Goal: Information Seeking & Learning: Check status

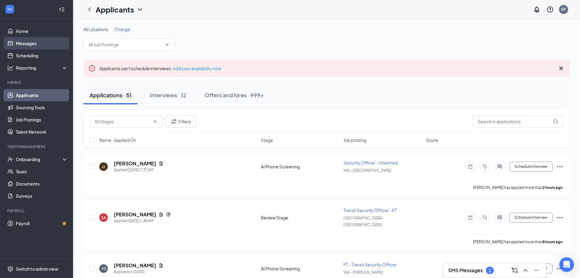
click at [38, 42] on link "Messages" at bounding box center [42, 43] width 52 height 12
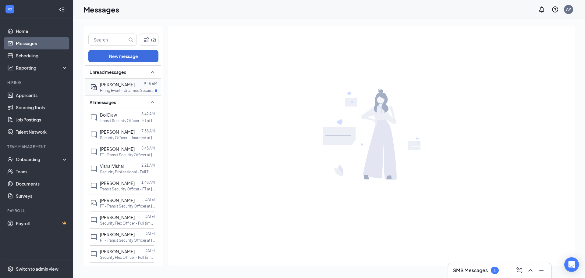
click at [117, 83] on span "[PERSON_NAME]" at bounding box center [117, 84] width 35 height 5
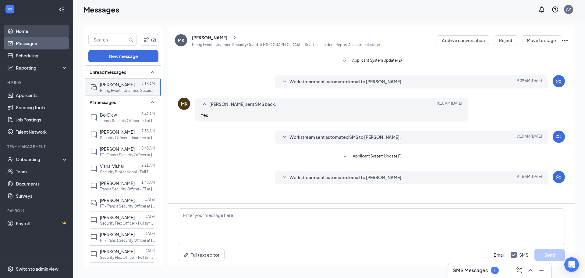
click at [23, 29] on link "Home" at bounding box center [42, 31] width 52 height 12
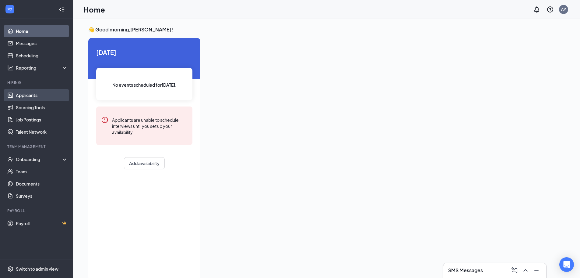
click at [40, 94] on link "Applicants" at bounding box center [42, 95] width 52 height 12
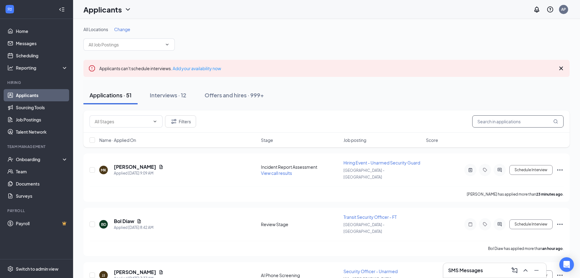
click at [502, 121] on input "text" at bounding box center [518, 121] width 91 height 12
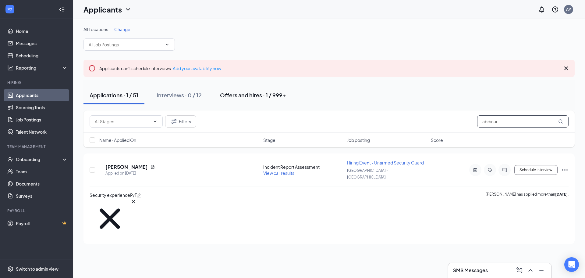
type input "abdinur"
click at [265, 92] on div "Offers and hires · 1 / 999+" at bounding box center [253, 95] width 66 height 8
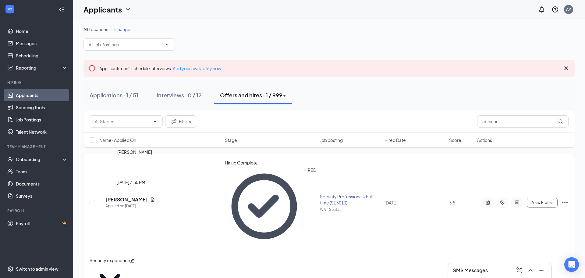
click at [133, 196] on h5 "[PERSON_NAME]" at bounding box center [126, 199] width 42 height 7
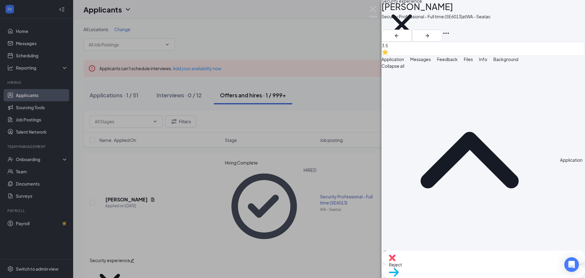
click at [372, 14] on img at bounding box center [373, 12] width 8 height 12
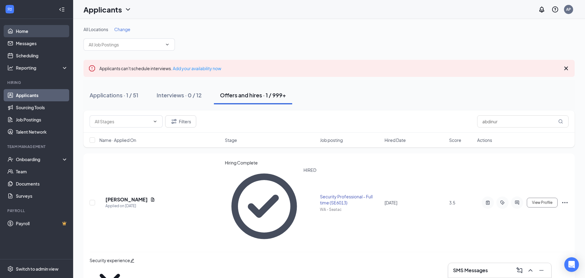
click at [30, 30] on link "Home" at bounding box center [42, 31] width 52 height 12
